Goal: Navigation & Orientation: Find specific page/section

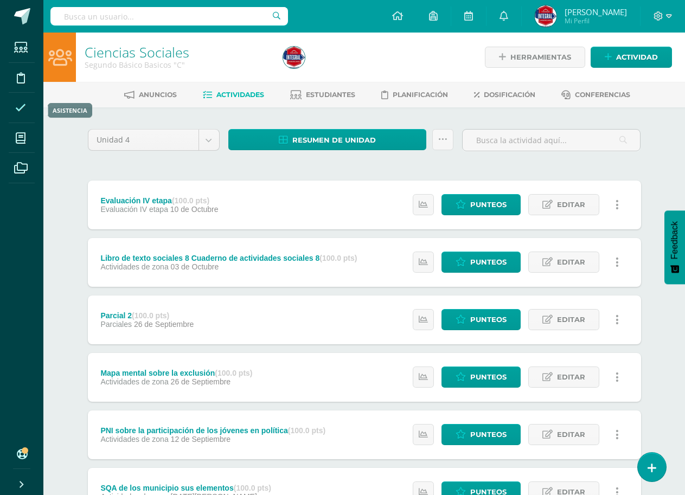
click at [26, 106] on icon at bounding box center [20, 108] width 11 height 11
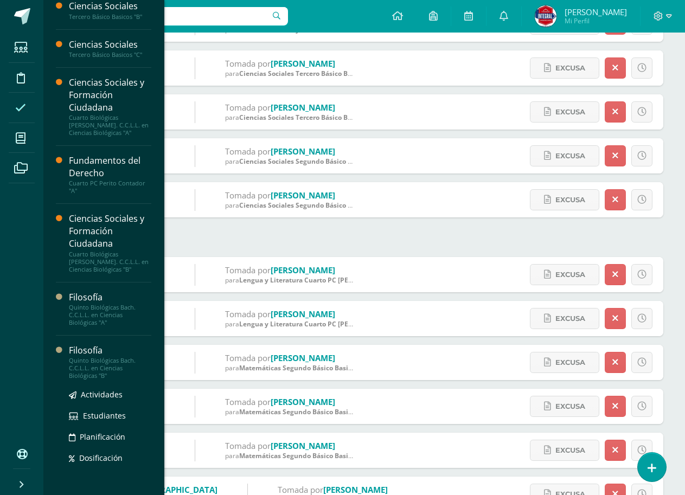
scroll to position [163, 0]
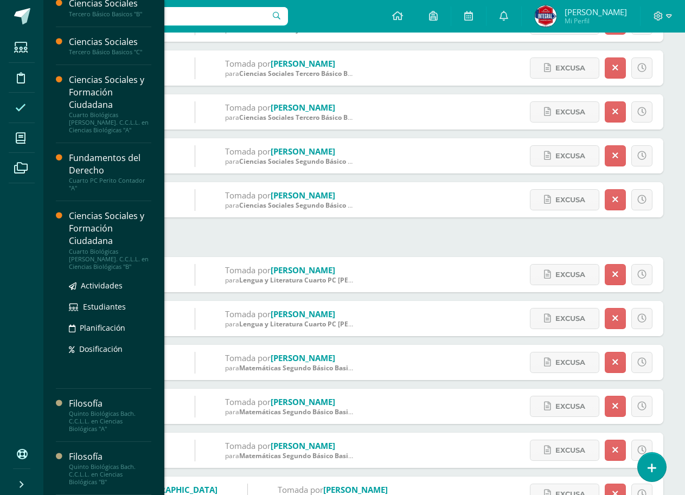
click at [101, 246] on div "Ciencias Sociales y Formación Ciudadana" at bounding box center [110, 228] width 82 height 37
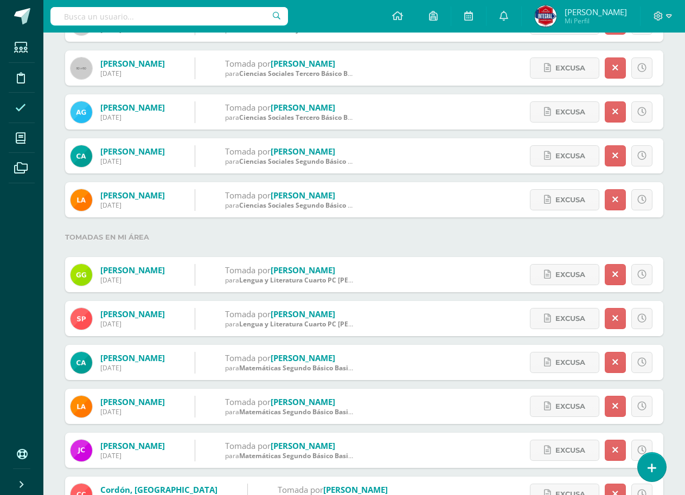
scroll to position [54, 0]
